Goal: Transaction & Acquisition: Obtain resource

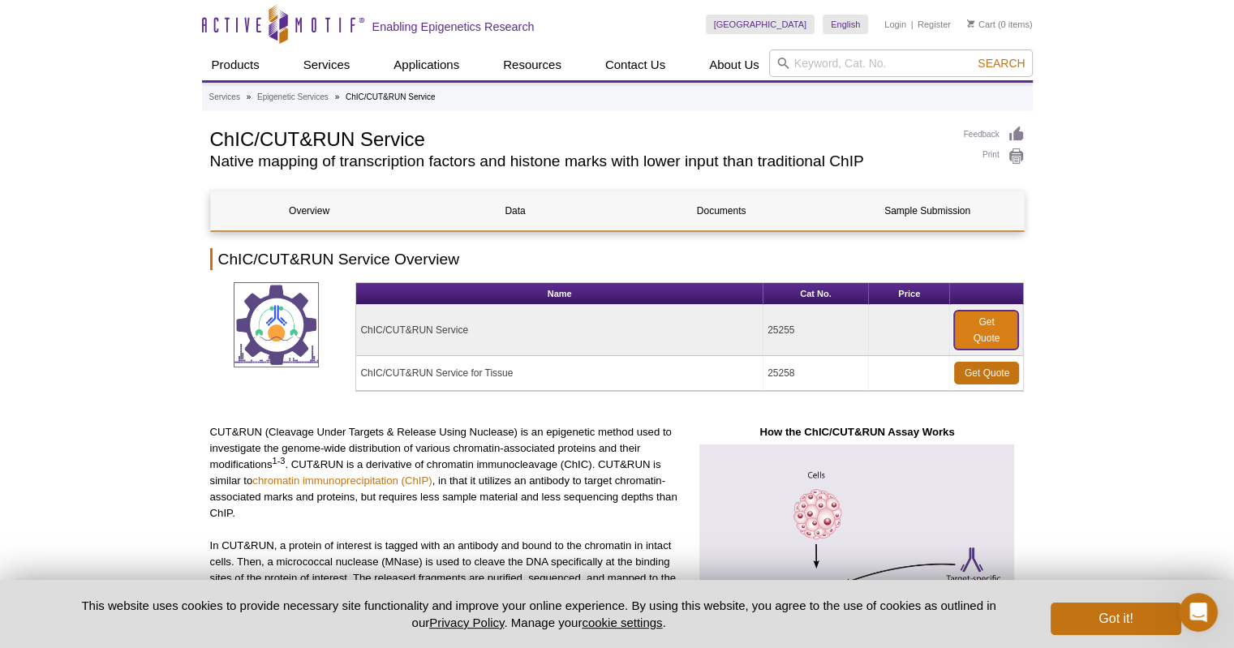
click at [983, 330] on link "Get Quote" at bounding box center [986, 330] width 64 height 39
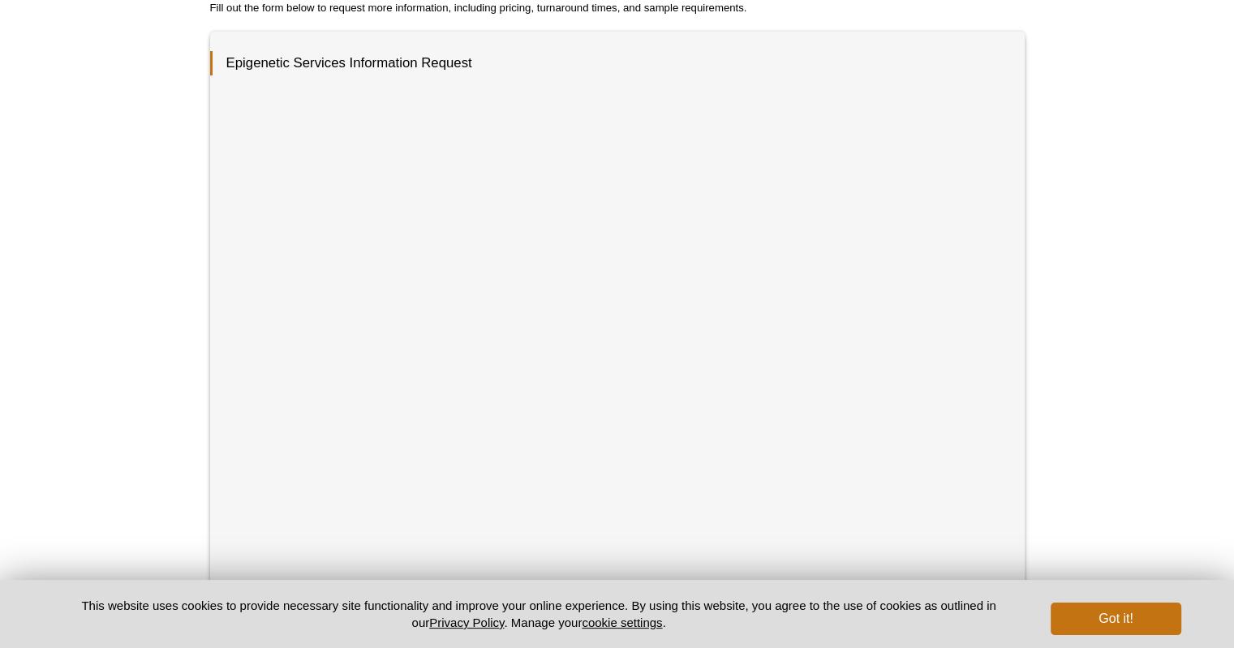
scroll to position [340, 0]
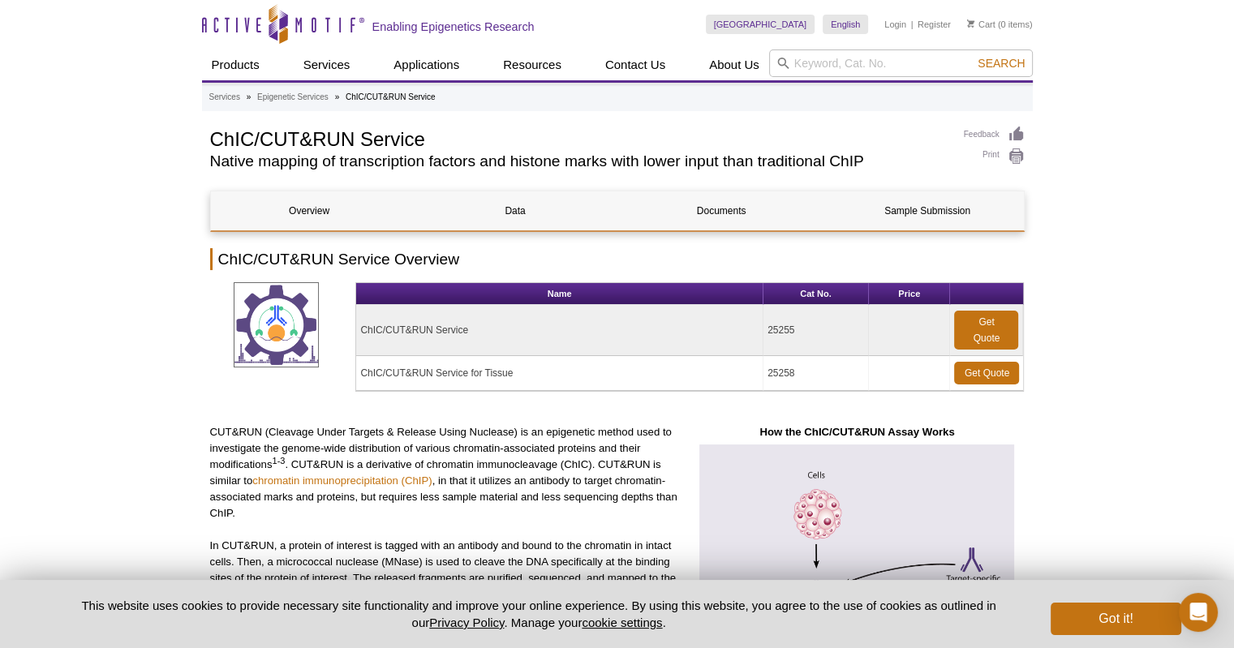
click at [493, 333] on td "ChIC/CUT&RUN Service" at bounding box center [559, 330] width 407 height 51
drag, startPoint x: 493, startPoint y: 333, endPoint x: 364, endPoint y: 330, distance: 129.9
click at [364, 330] on td "ChIC/CUT&RUN Service" at bounding box center [559, 330] width 407 height 51
copy td "ChIC/CUT&RUN Service"
drag, startPoint x: 817, startPoint y: 332, endPoint x: 769, endPoint y: 337, distance: 48.1
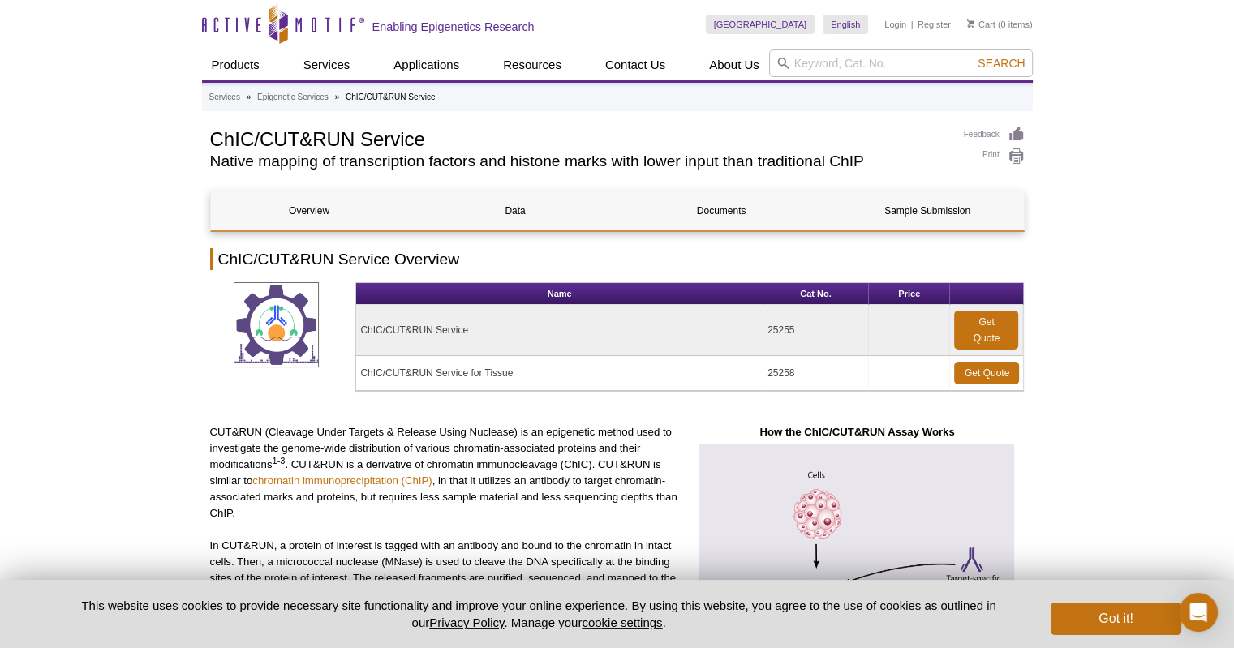
click at [769, 337] on td "25255" at bounding box center [816, 330] width 105 height 51
copy td "25255"
